Goal: Task Accomplishment & Management: Complete application form

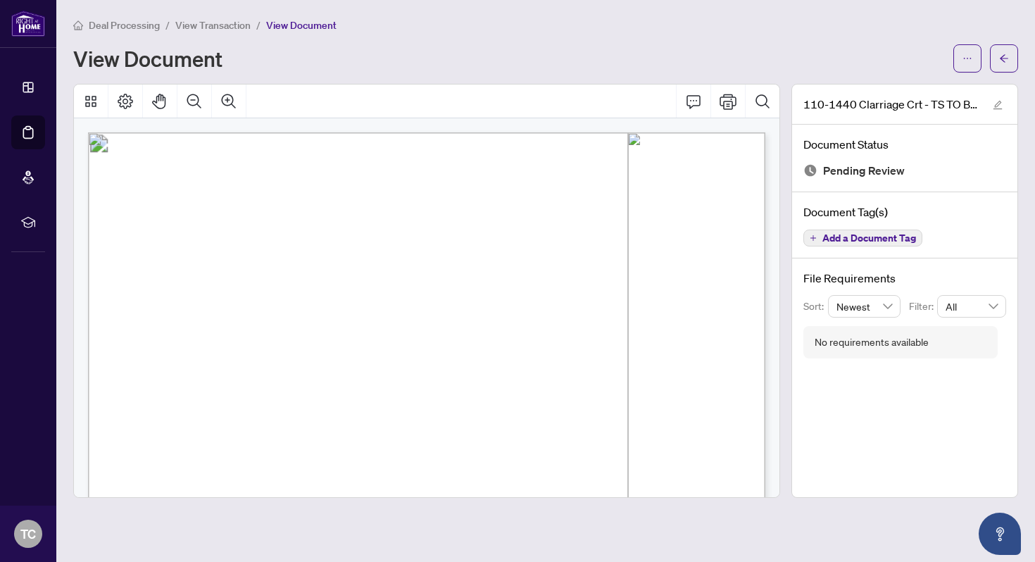
click at [580, 47] on div "View Document" at bounding box center [509, 58] width 872 height 23
click at [1001, 58] on icon "arrow-left" at bounding box center [1004, 59] width 10 height 10
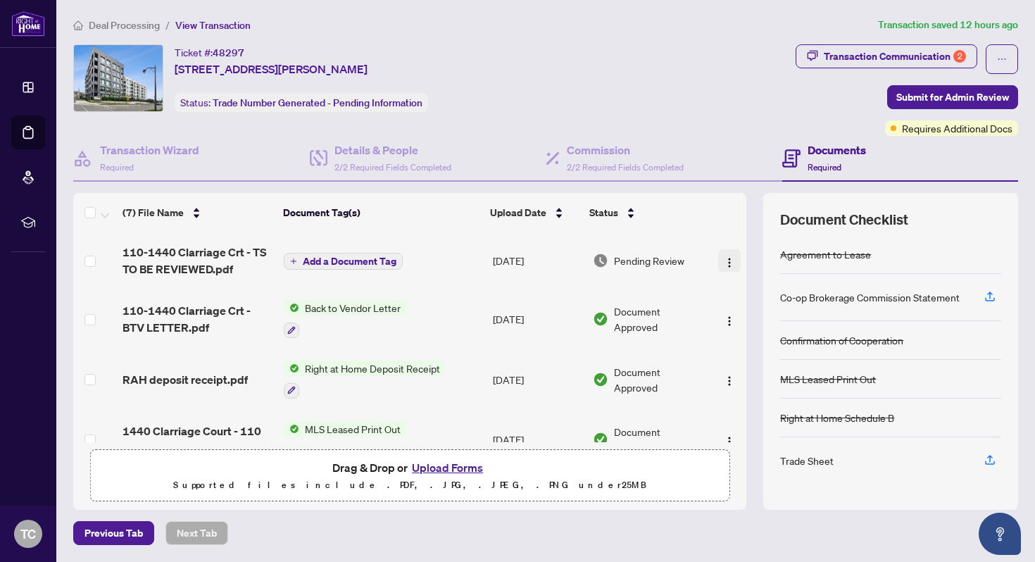
click at [724, 258] on img "button" at bounding box center [729, 262] width 11 height 11
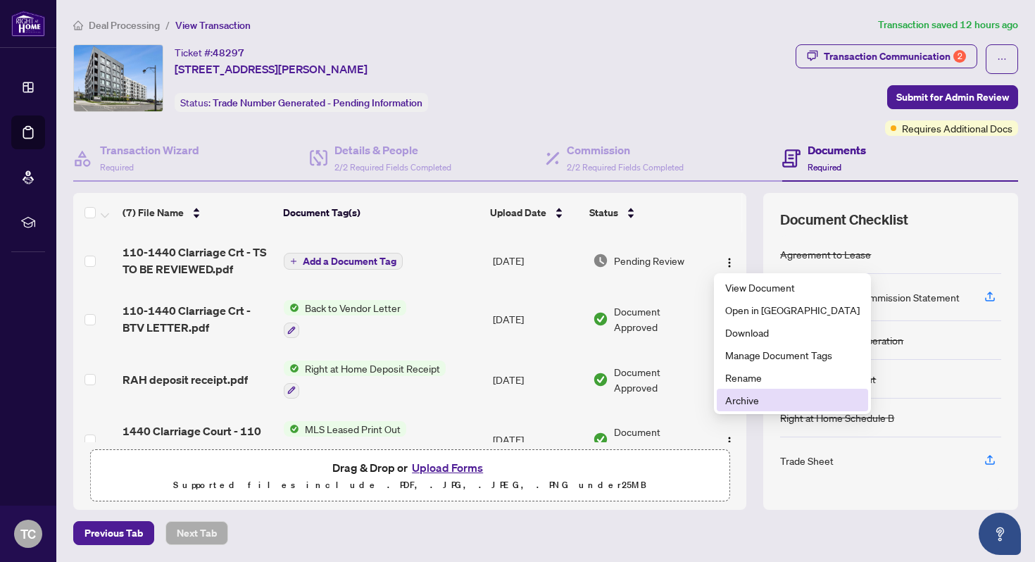
click at [747, 398] on span "Archive" at bounding box center [792, 399] width 135 height 15
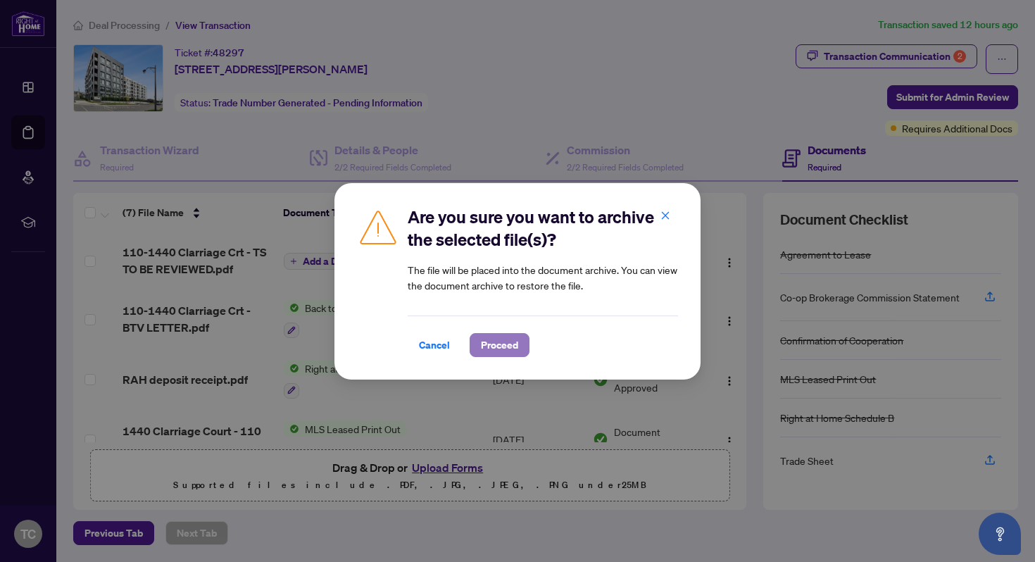
click at [510, 335] on span "Proceed" at bounding box center [499, 345] width 37 height 23
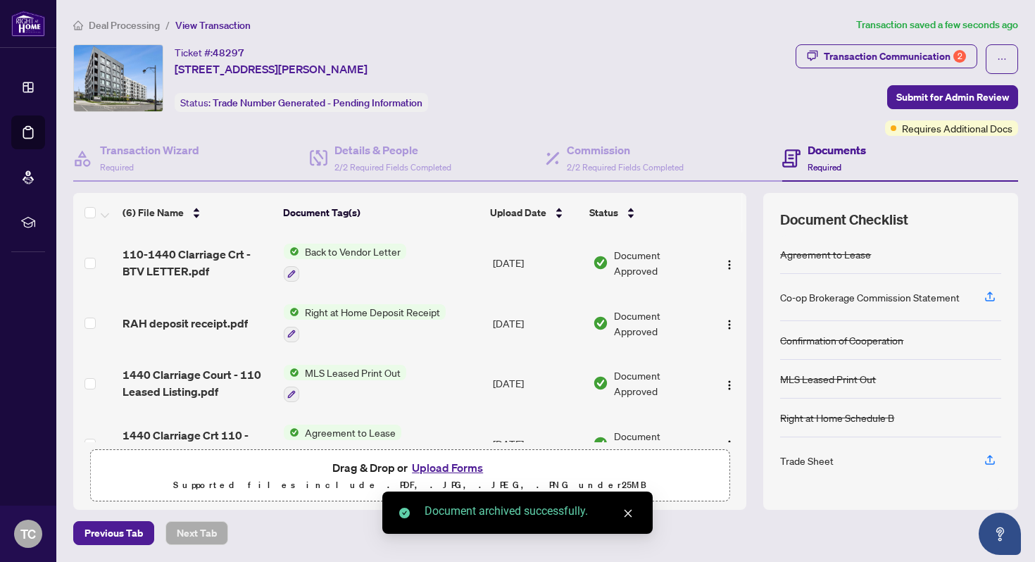
click at [464, 468] on button "Upload Forms" at bounding box center [448, 468] width 80 height 18
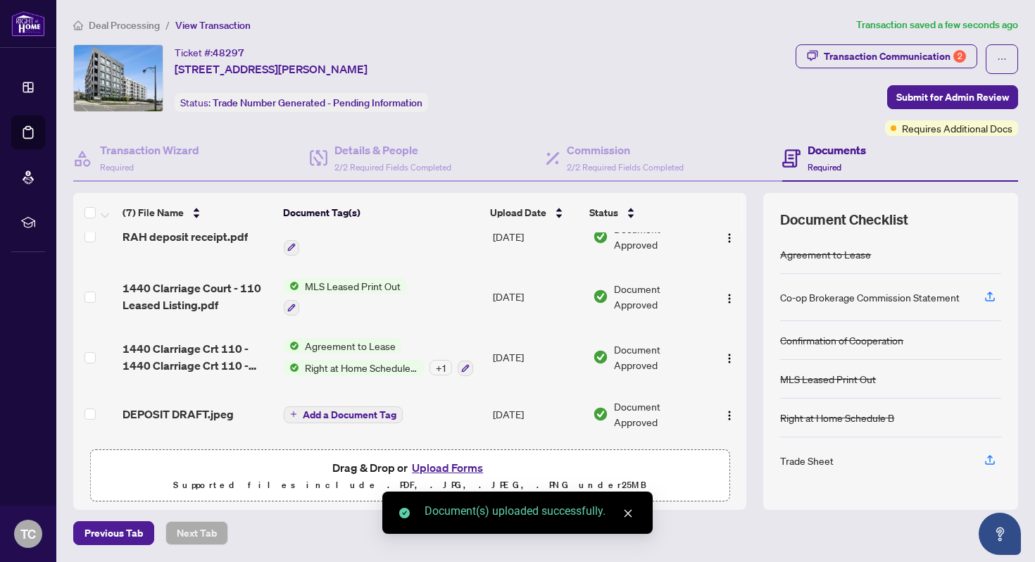
scroll to position [180, 0]
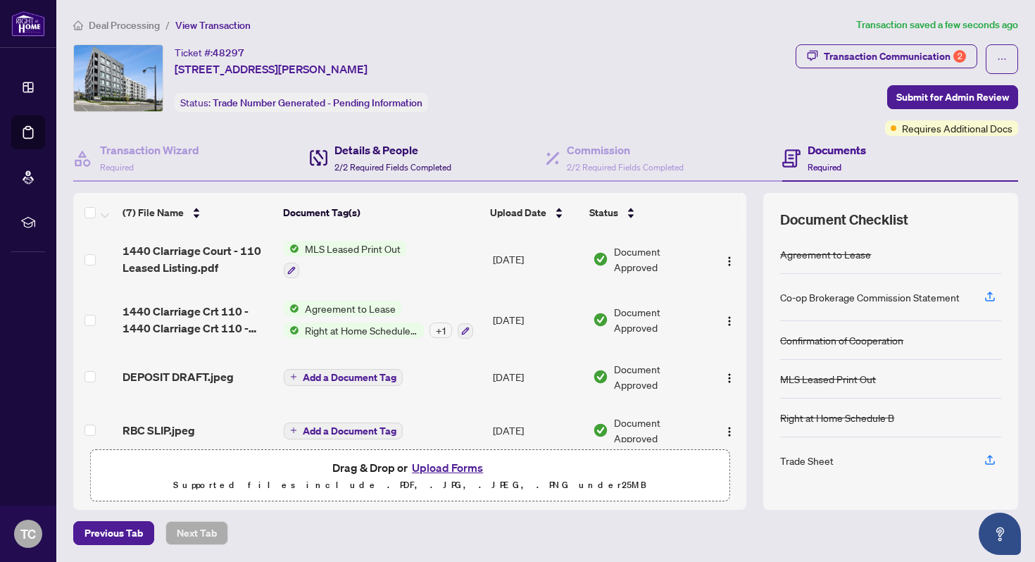
click at [392, 163] on span "2/2 Required Fields Completed" at bounding box center [393, 167] width 117 height 11
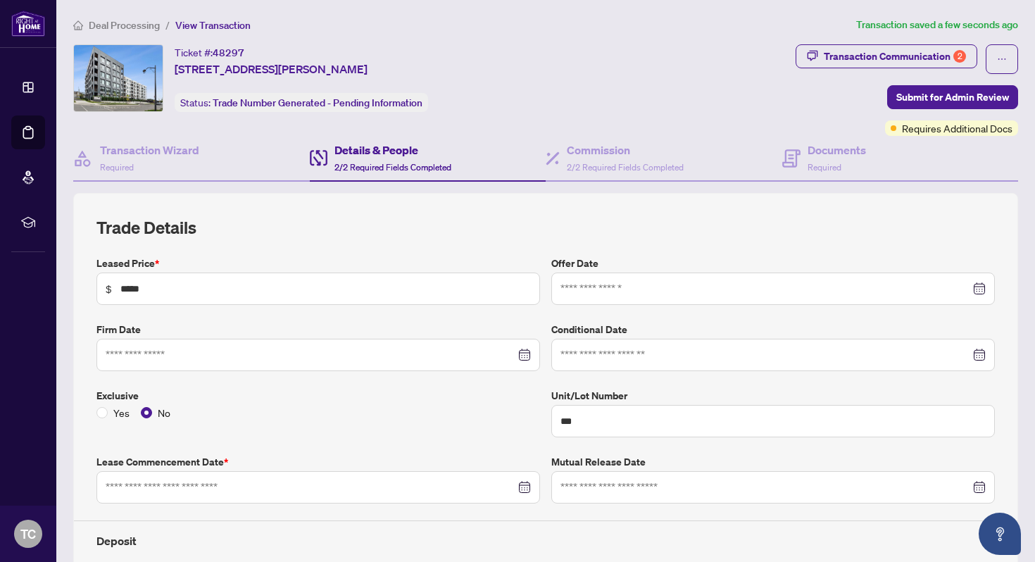
type input "**********"
click at [630, 162] on span "2/2 Required Fields Completed" at bounding box center [625, 167] width 117 height 11
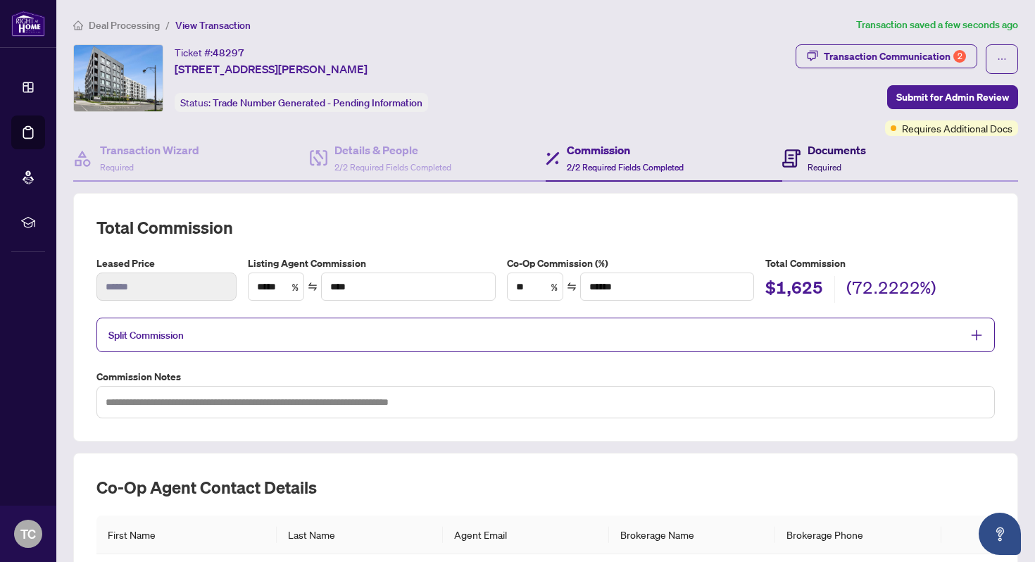
click at [804, 158] on div "Documents Required" at bounding box center [825, 158] width 84 height 33
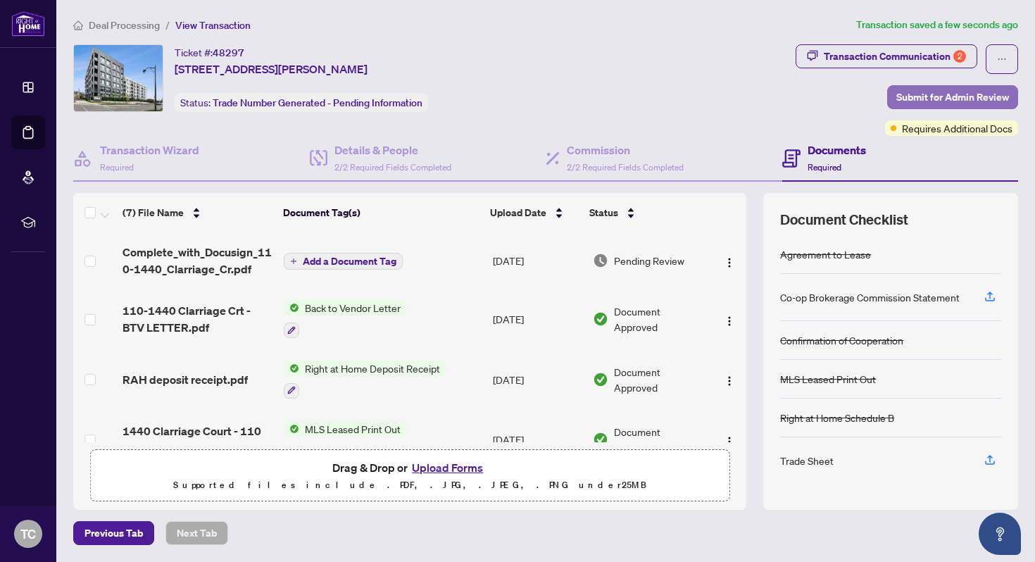
click at [959, 87] on span "Submit for Admin Review" at bounding box center [953, 97] width 113 height 23
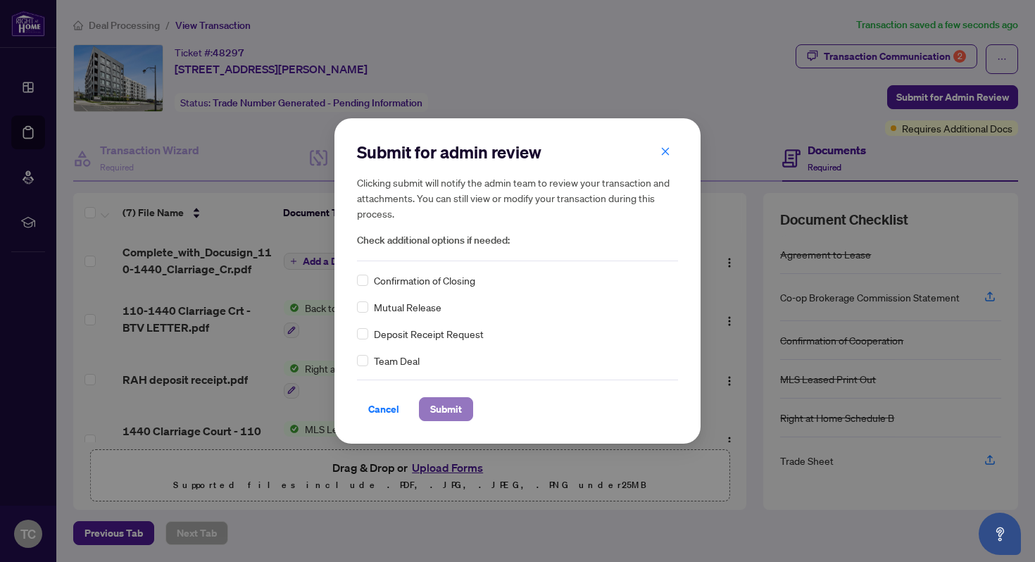
click at [456, 405] on span "Submit" at bounding box center [446, 409] width 32 height 23
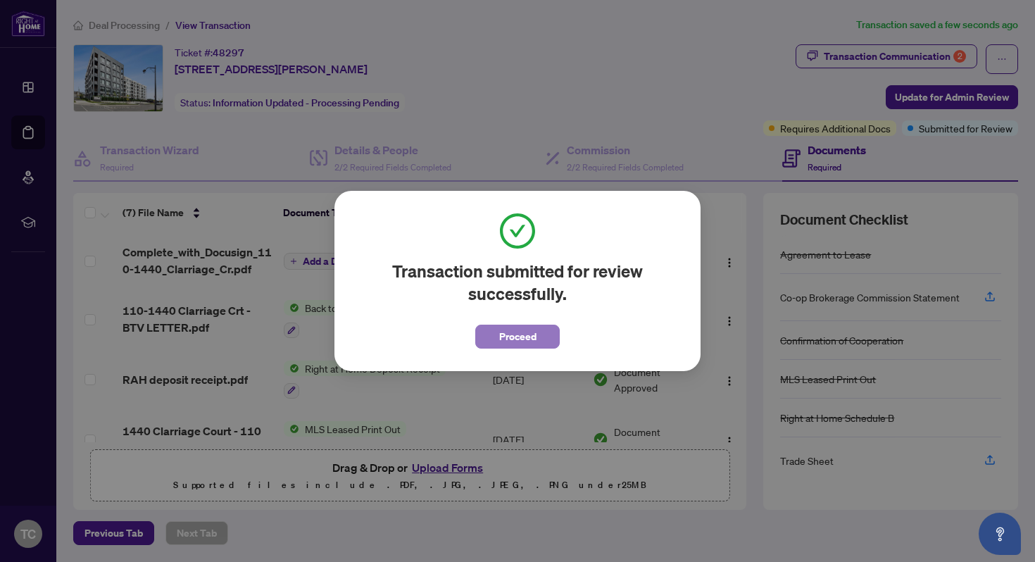
click at [511, 343] on span "Proceed" at bounding box center [517, 336] width 37 height 23
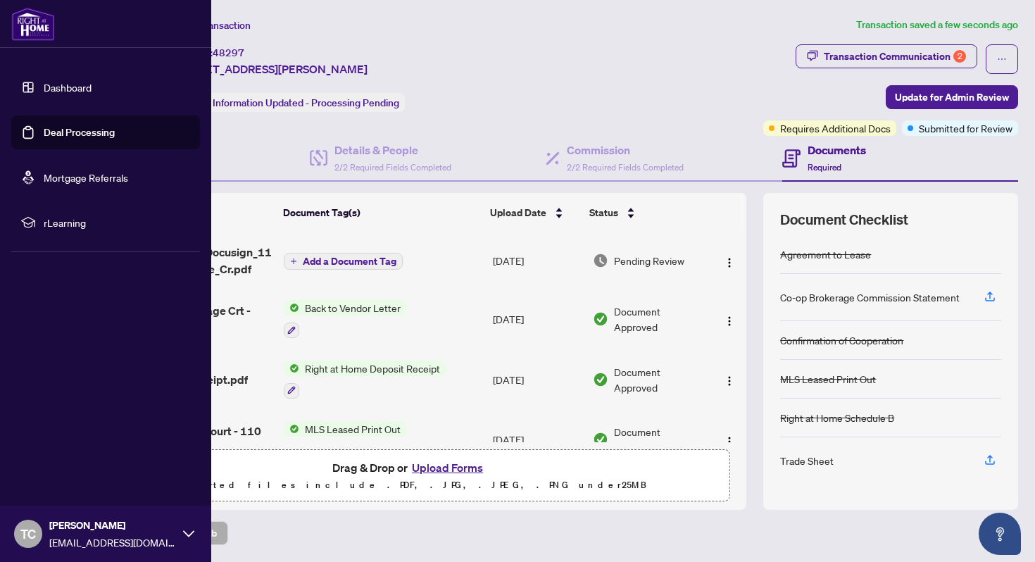
click at [51, 85] on link "Dashboard" at bounding box center [68, 87] width 48 height 13
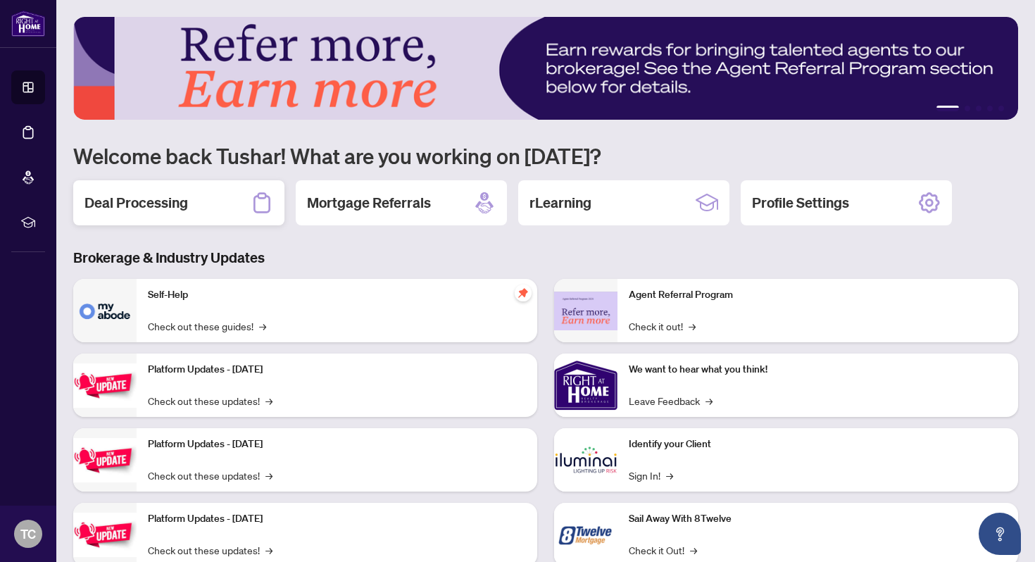
click at [200, 212] on div "Deal Processing" at bounding box center [178, 202] width 211 height 45
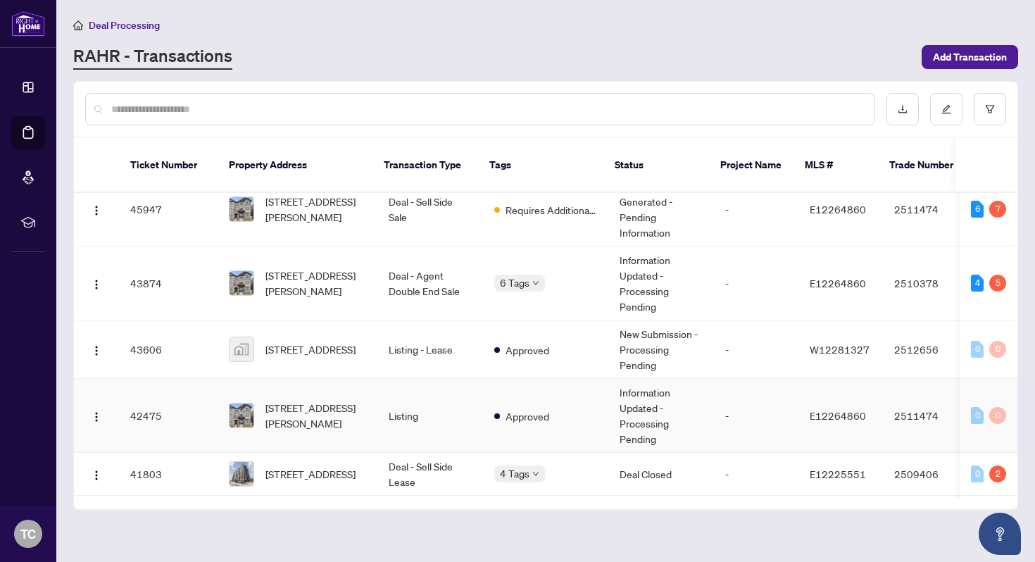
scroll to position [108, 0]
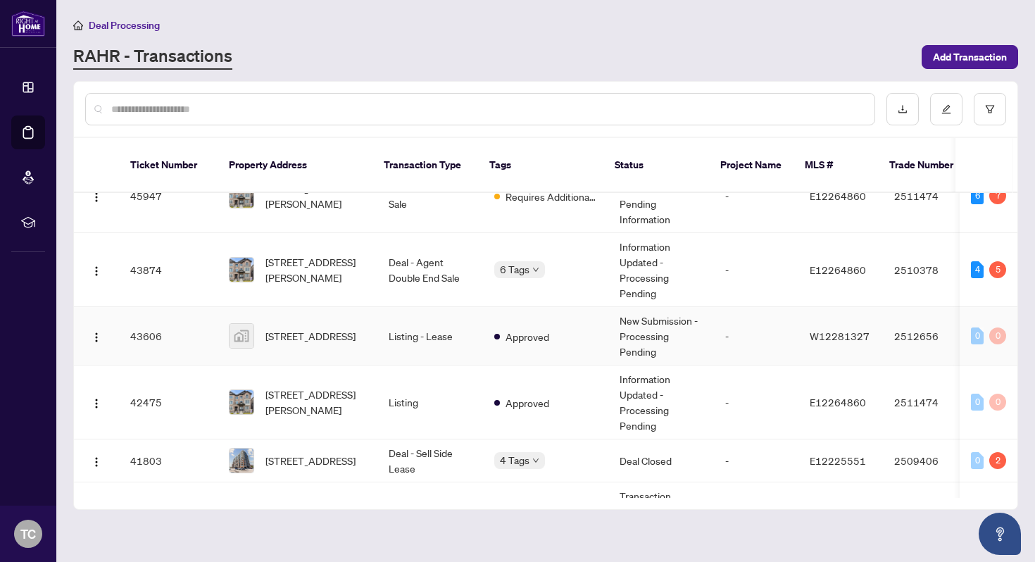
click at [399, 314] on td "Listing - Lease" at bounding box center [431, 336] width 106 height 58
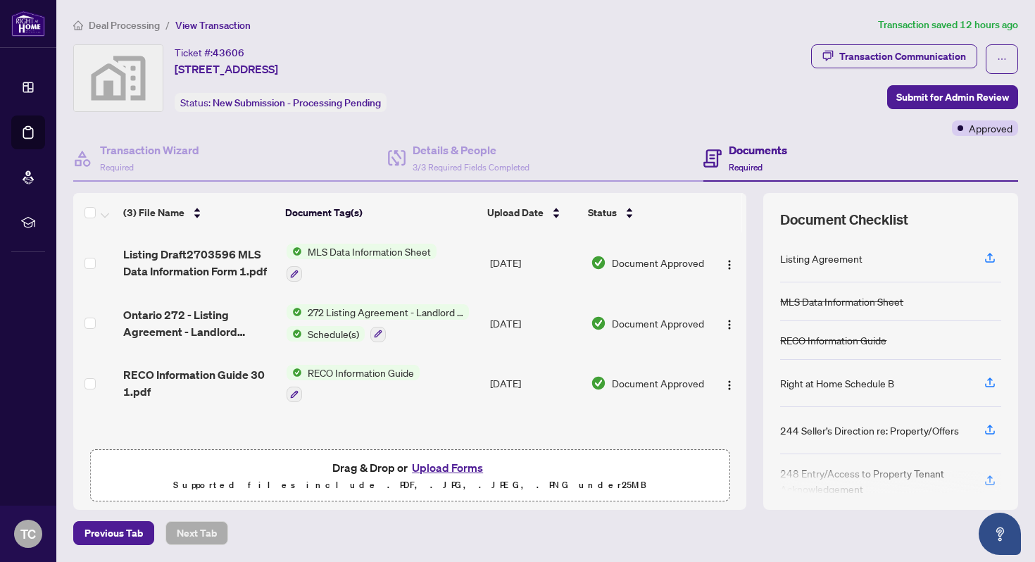
scroll to position [1, 0]
